Goal: Task Accomplishment & Management: Use online tool/utility

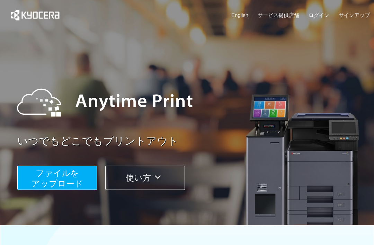
click at [69, 170] on span "ファイルを ​​アップロード" at bounding box center [58, 178] width 52 height 20
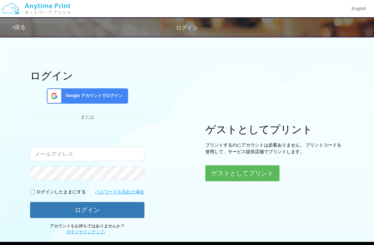
click at [250, 178] on button "ゲストとしてプリント" at bounding box center [243, 173] width 74 height 16
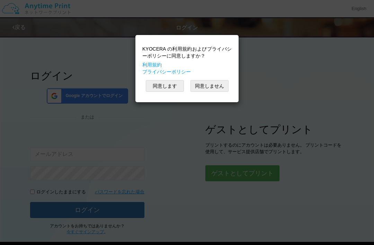
click at [168, 88] on button "同意します" at bounding box center [165, 86] width 38 height 12
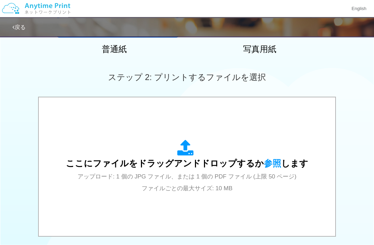
scroll to position [235, 0]
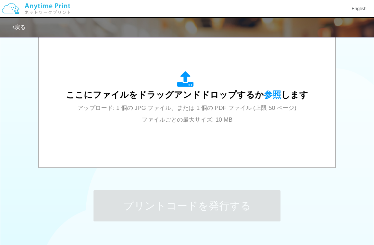
click at [191, 93] on span "ここにファイルをドラッグアンドドロップするか 参照 します" at bounding box center [187, 95] width 243 height 10
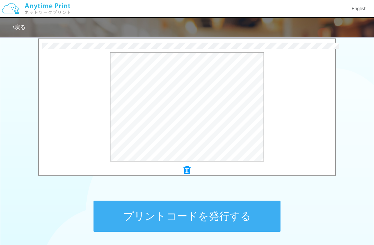
scroll to position [228, 0]
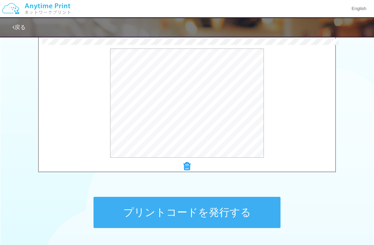
click at [178, 214] on button "プリントコードを発行する" at bounding box center [187, 212] width 187 height 31
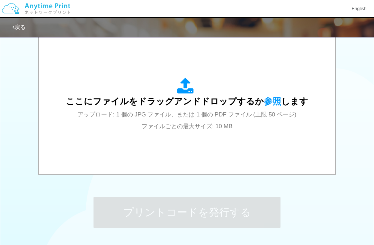
scroll to position [0, 0]
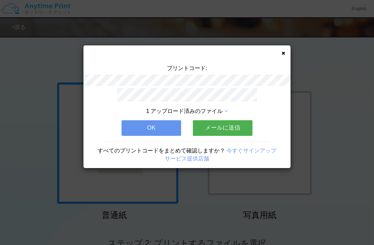
click at [173, 124] on button "OK" at bounding box center [152, 127] width 60 height 15
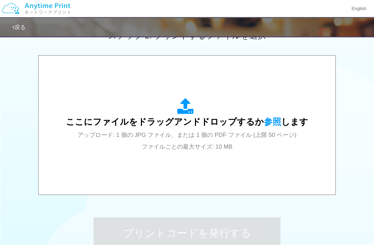
scroll to position [208, 0]
click at [194, 114] on icon at bounding box center [187, 106] width 19 height 17
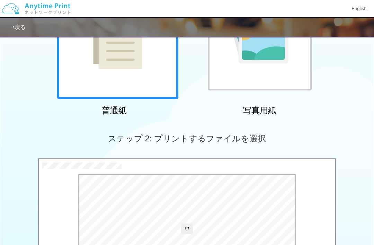
scroll to position [0, 0]
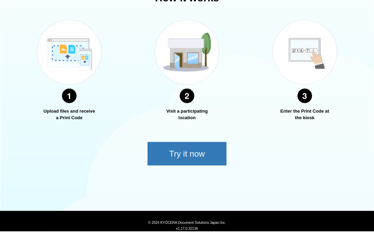
scroll to position [240, 0]
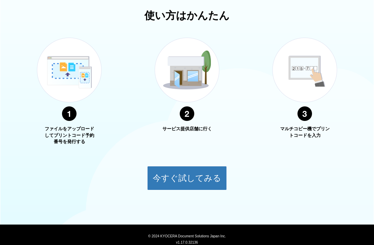
click at [192, 179] on button "今すぐ試してみる" at bounding box center [187, 178] width 80 height 24
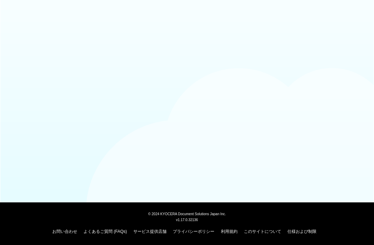
scroll to position [2, 0]
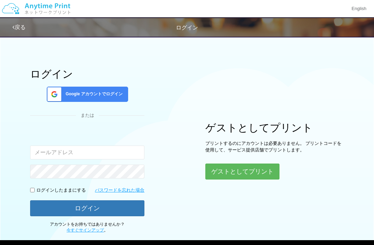
click at [258, 170] on button "ゲストとしてプリント" at bounding box center [243, 172] width 74 height 16
click at [249, 172] on button "ゲストとしてプリント" at bounding box center [243, 172] width 74 height 16
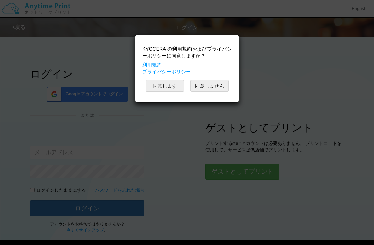
click at [165, 84] on button "同意します" at bounding box center [165, 86] width 38 height 12
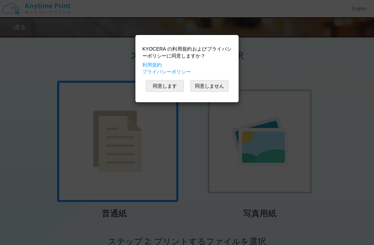
click at [172, 82] on button "同意します" at bounding box center [165, 86] width 38 height 12
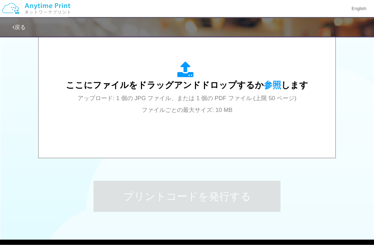
scroll to position [245, 0]
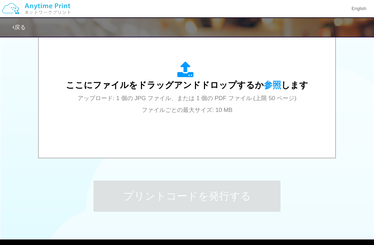
click at [206, 110] on span "アップロード: 1 個の JPG ファイル、または 1 個の PDF ファイル (上限 50 ページ) ファイルごとの最大サイズ: 10 MB" at bounding box center [187, 104] width 219 height 18
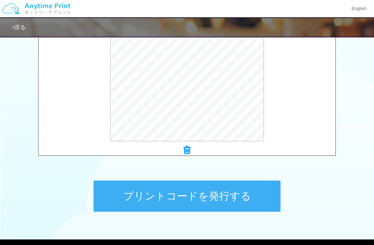
click at [256, 198] on button "プリントコードを発行する" at bounding box center [187, 196] width 187 height 31
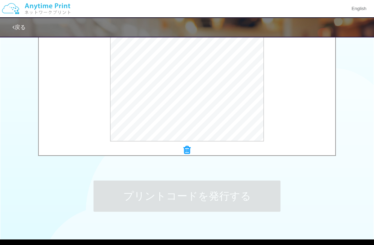
scroll to position [0, 0]
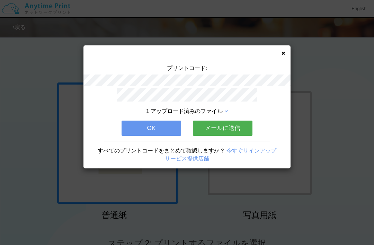
click at [165, 122] on button "OK" at bounding box center [152, 128] width 60 height 15
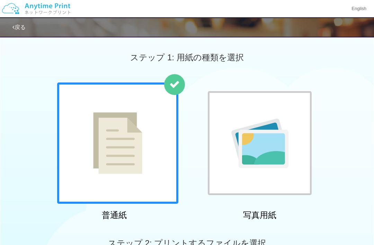
click at [23, 25] on link "戻る" at bounding box center [18, 27] width 13 height 6
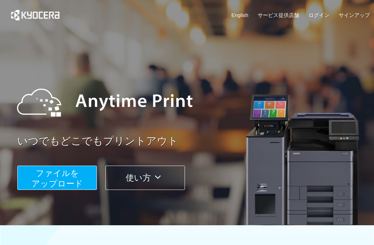
click at [86, 190] on button "ファイルを ​​アップロード" at bounding box center [57, 178] width 80 height 24
